Goal: Task Accomplishment & Management: Complete application form

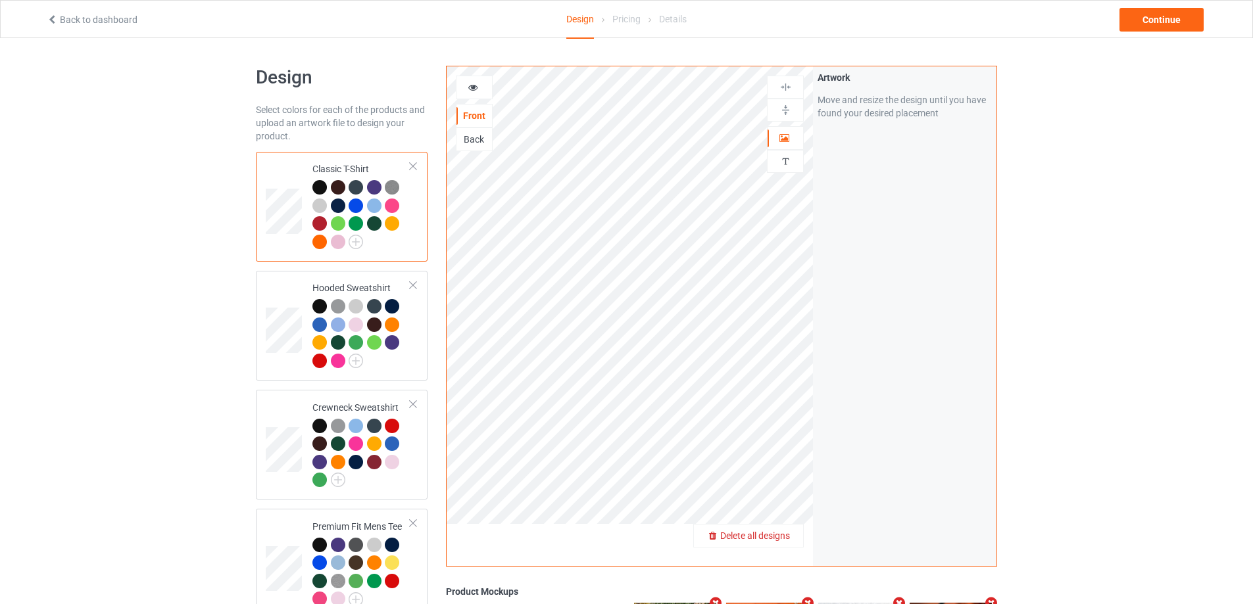
click at [781, 538] on span "Delete all designs" at bounding box center [755, 536] width 70 height 11
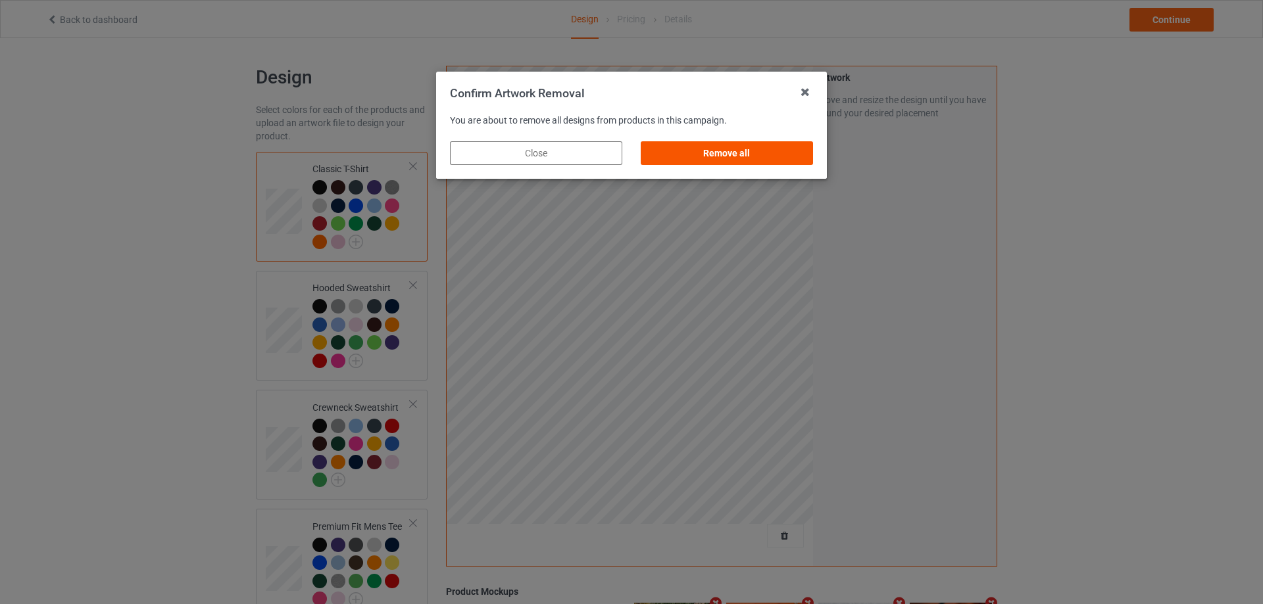
click at [741, 152] on div "Remove all" at bounding box center [727, 153] width 172 height 24
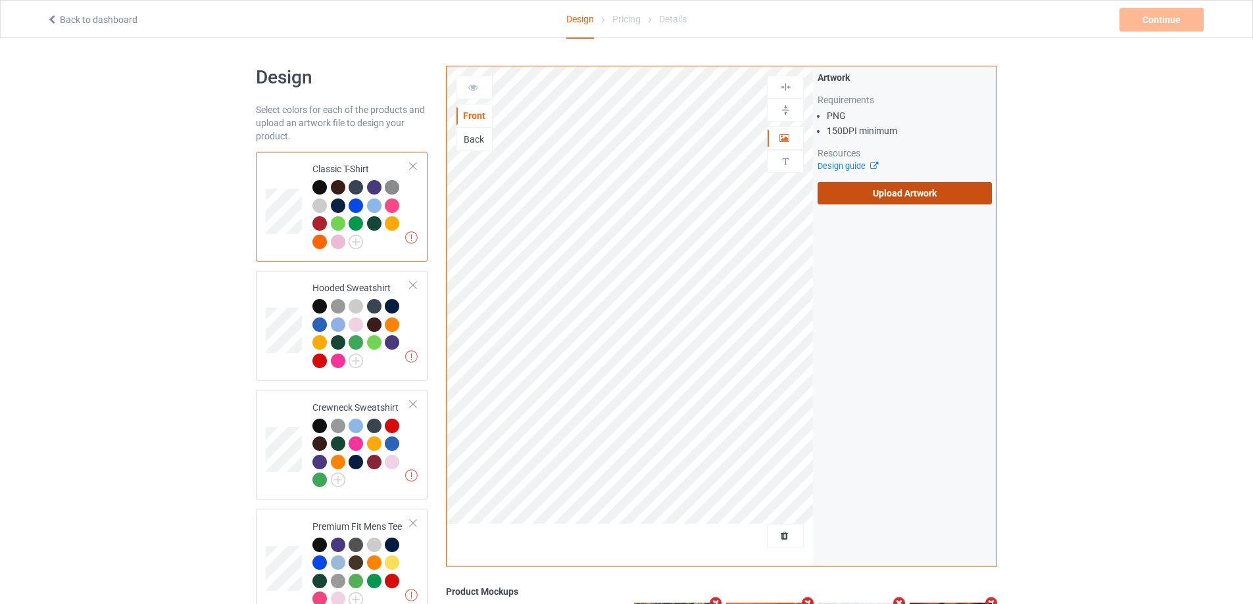
click at [866, 193] on label "Upload Artwork" at bounding box center [905, 193] width 174 height 22
click at [0, 0] on input "Upload Artwork" at bounding box center [0, 0] width 0 height 0
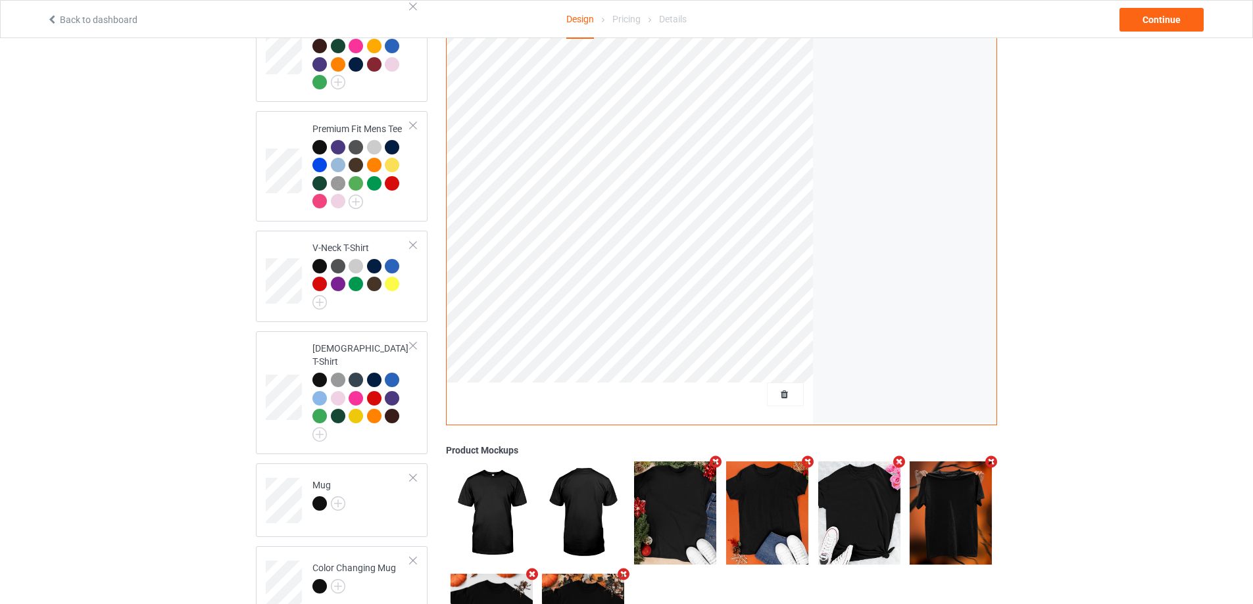
scroll to position [489, 0]
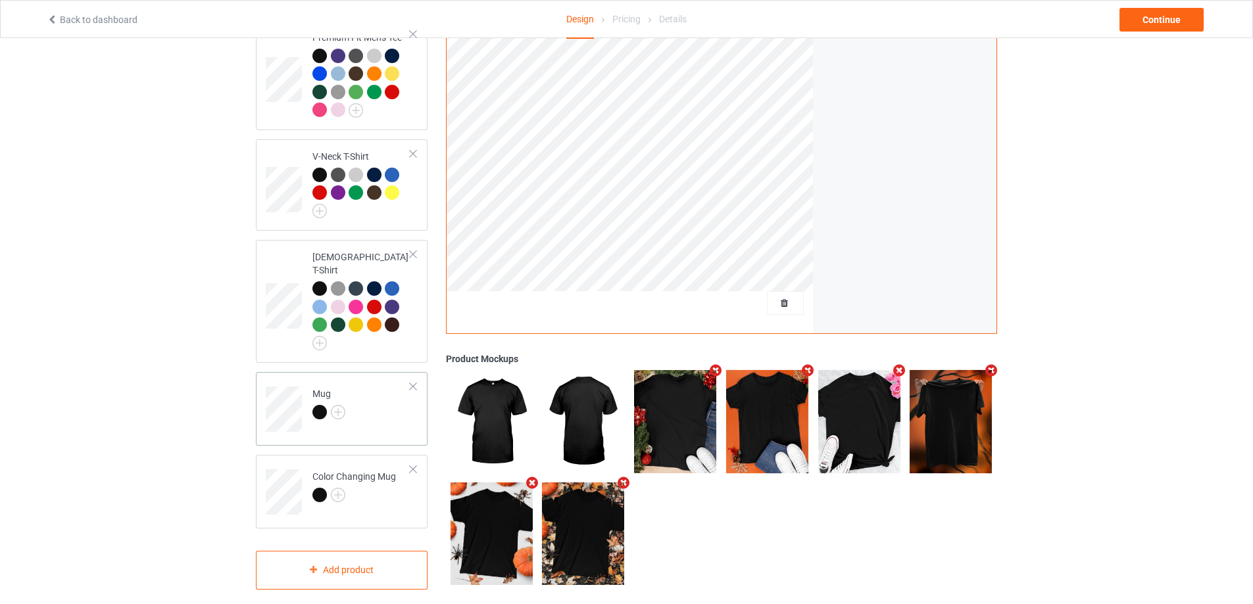
click at [366, 404] on td "Mug" at bounding box center [361, 405] width 112 height 55
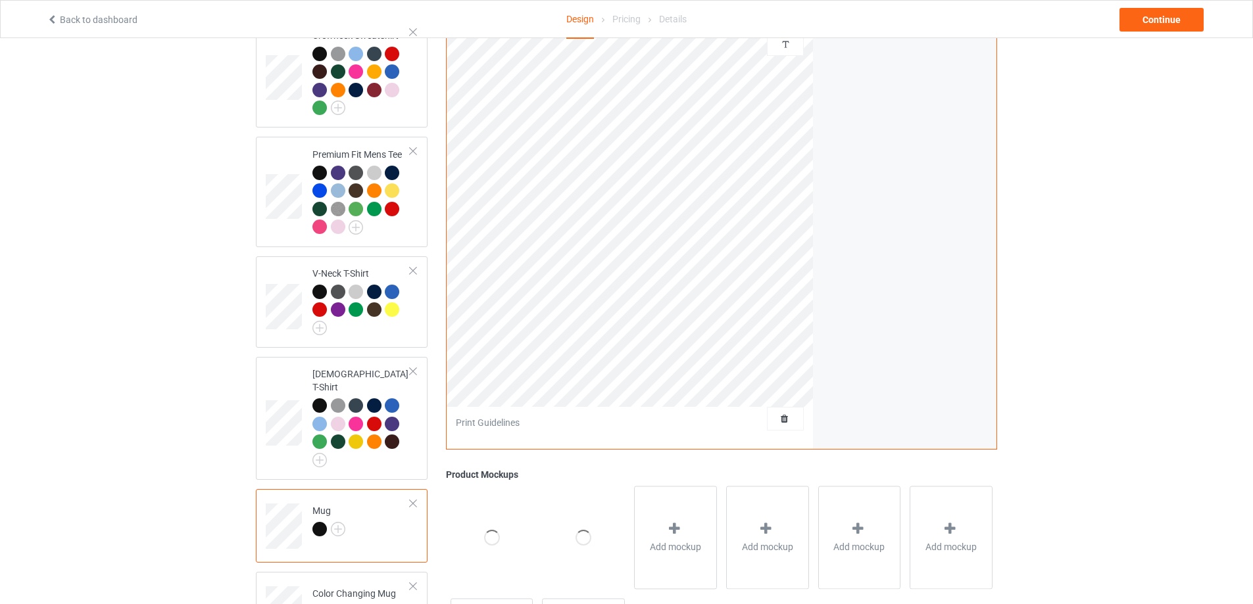
scroll to position [226, 0]
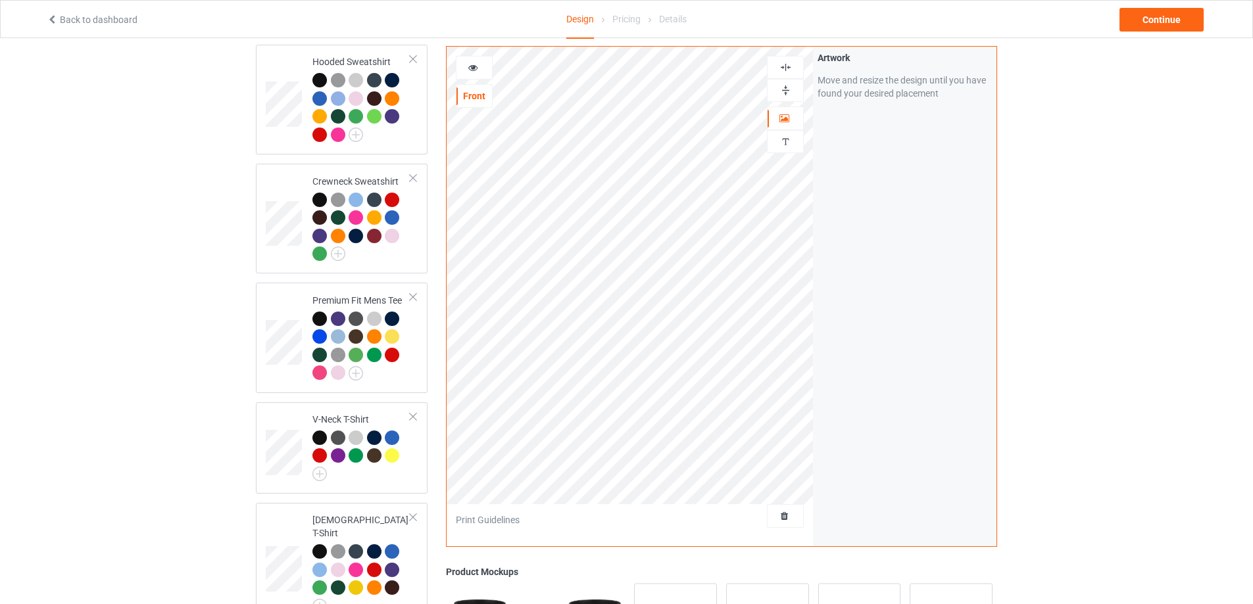
click at [787, 89] on img at bounding box center [785, 90] width 12 height 12
click at [1144, 22] on div "Continue" at bounding box center [1161, 20] width 84 height 24
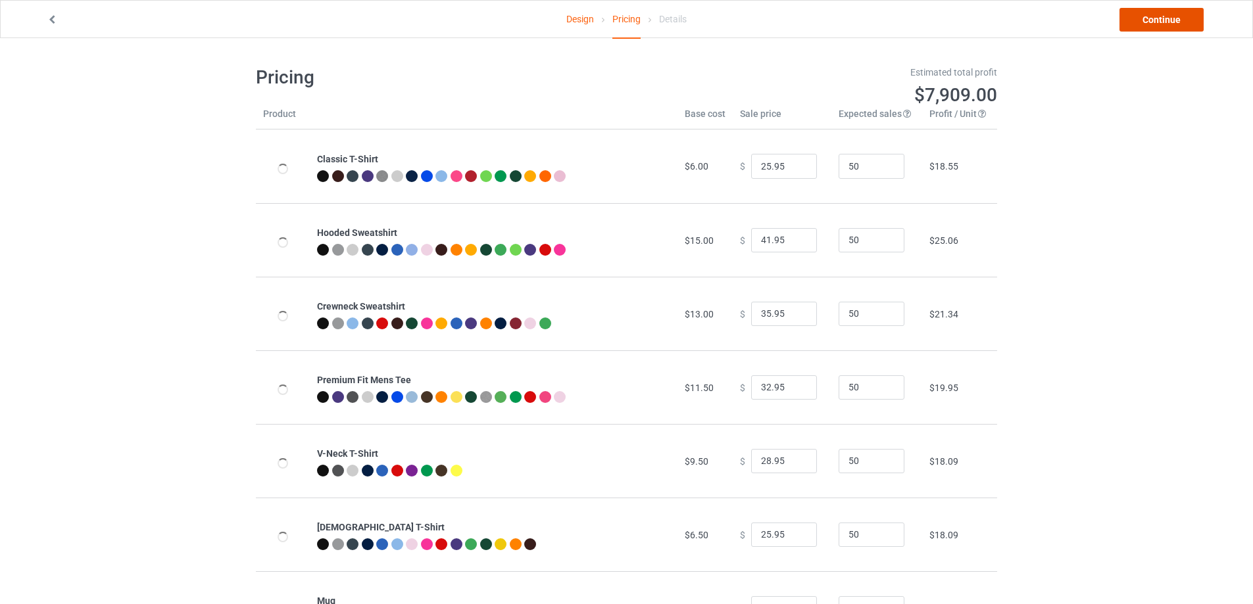
click at [1144, 22] on link "Continue" at bounding box center [1161, 20] width 84 height 24
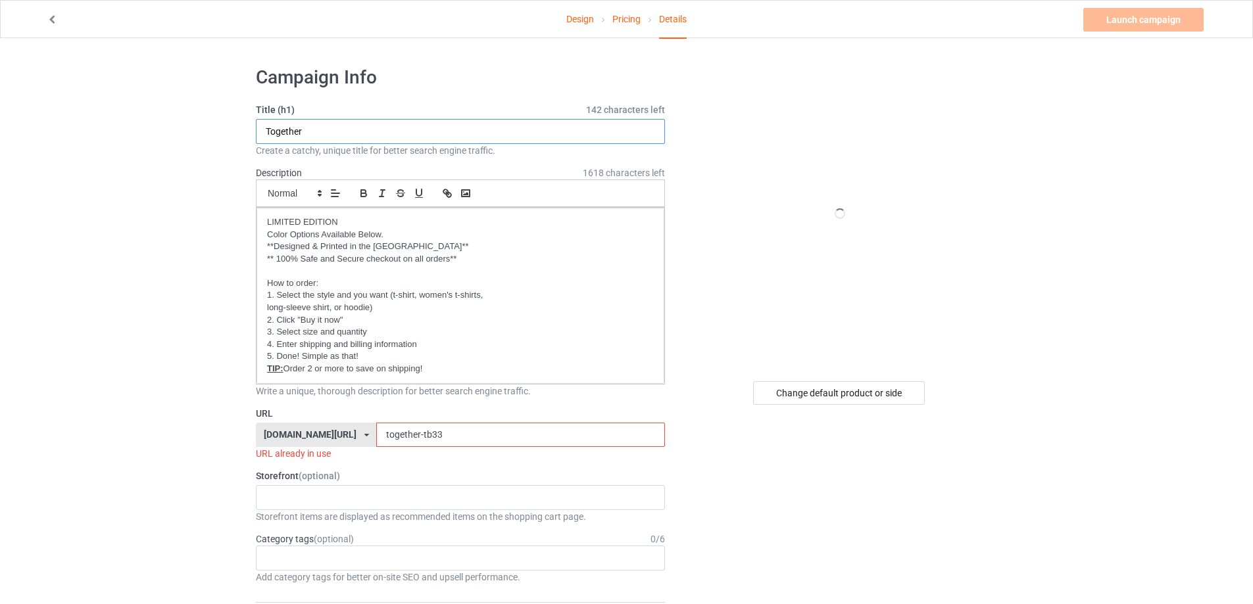
drag, startPoint x: 319, startPoint y: 132, endPoint x: 244, endPoint y: 130, distance: 75.0
type input "August"
drag, startPoint x: 459, startPoint y: 430, endPoint x: 262, endPoint y: 404, distance: 199.1
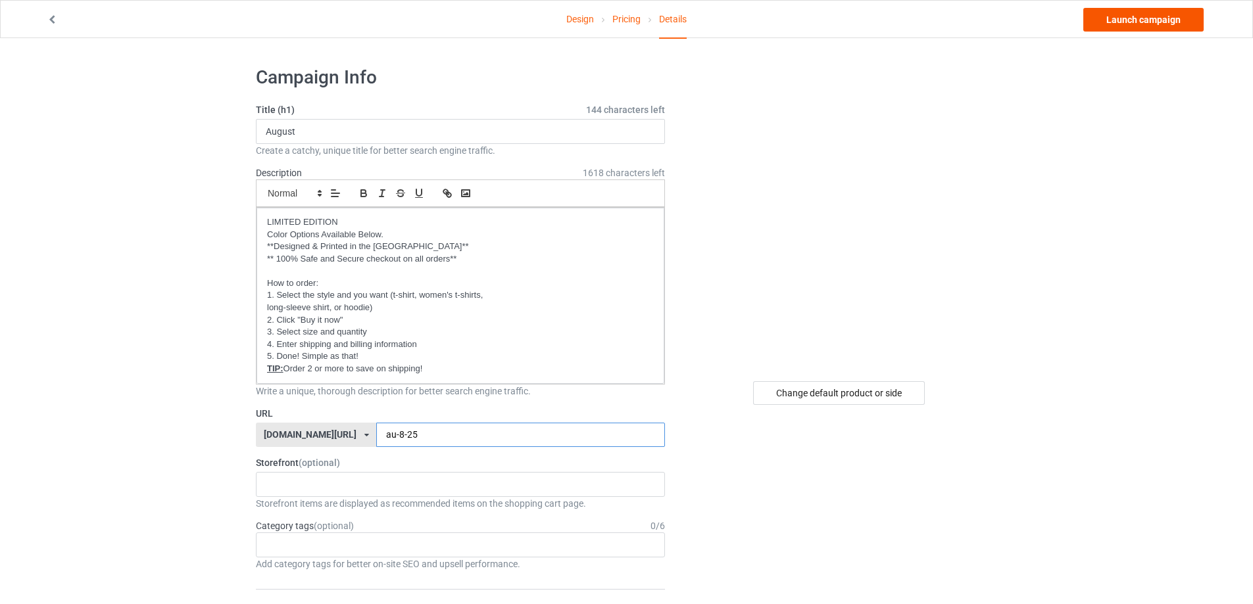
type input "au-8-25"
click at [1175, 26] on link "Launch campaign" at bounding box center [1143, 20] width 120 height 24
